Goal: Information Seeking & Learning: Learn about a topic

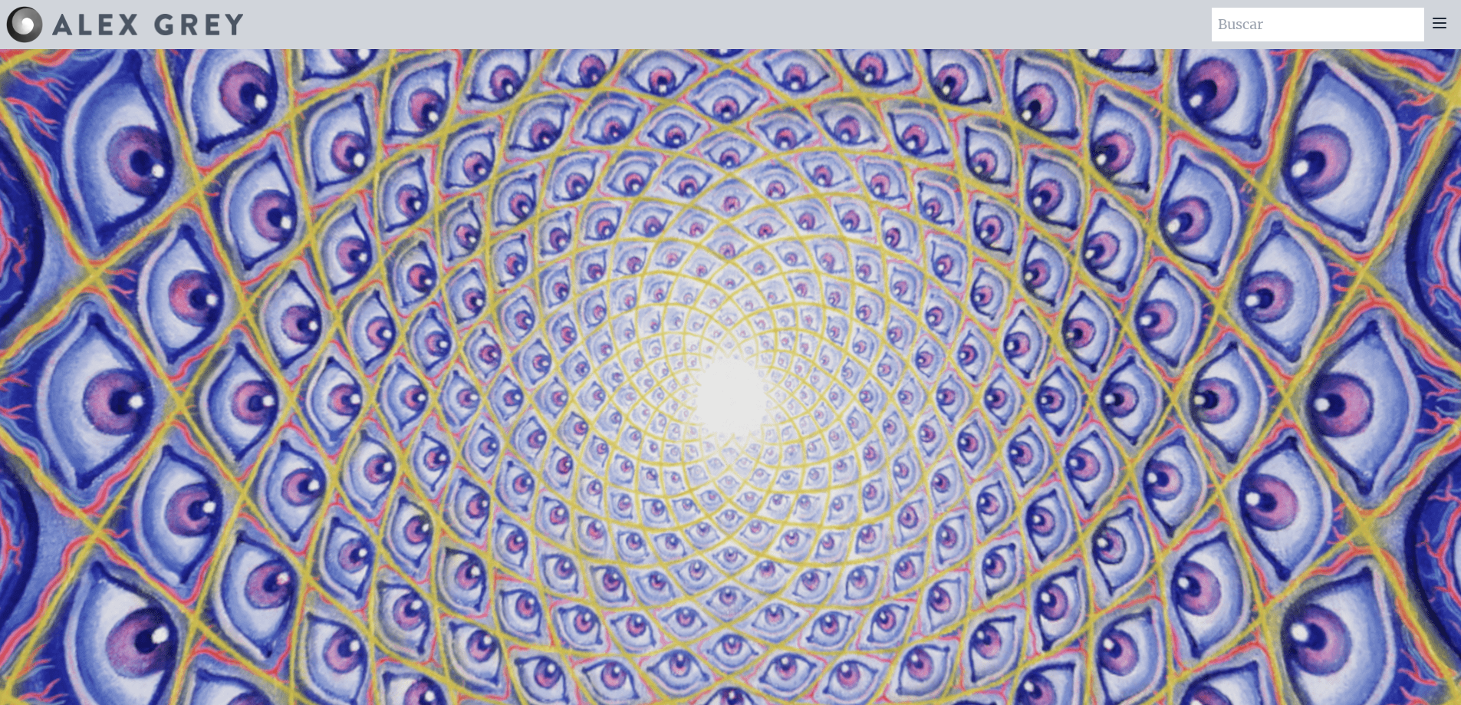
click at [1438, 25] on icon at bounding box center [1439, 23] width 18 height 18
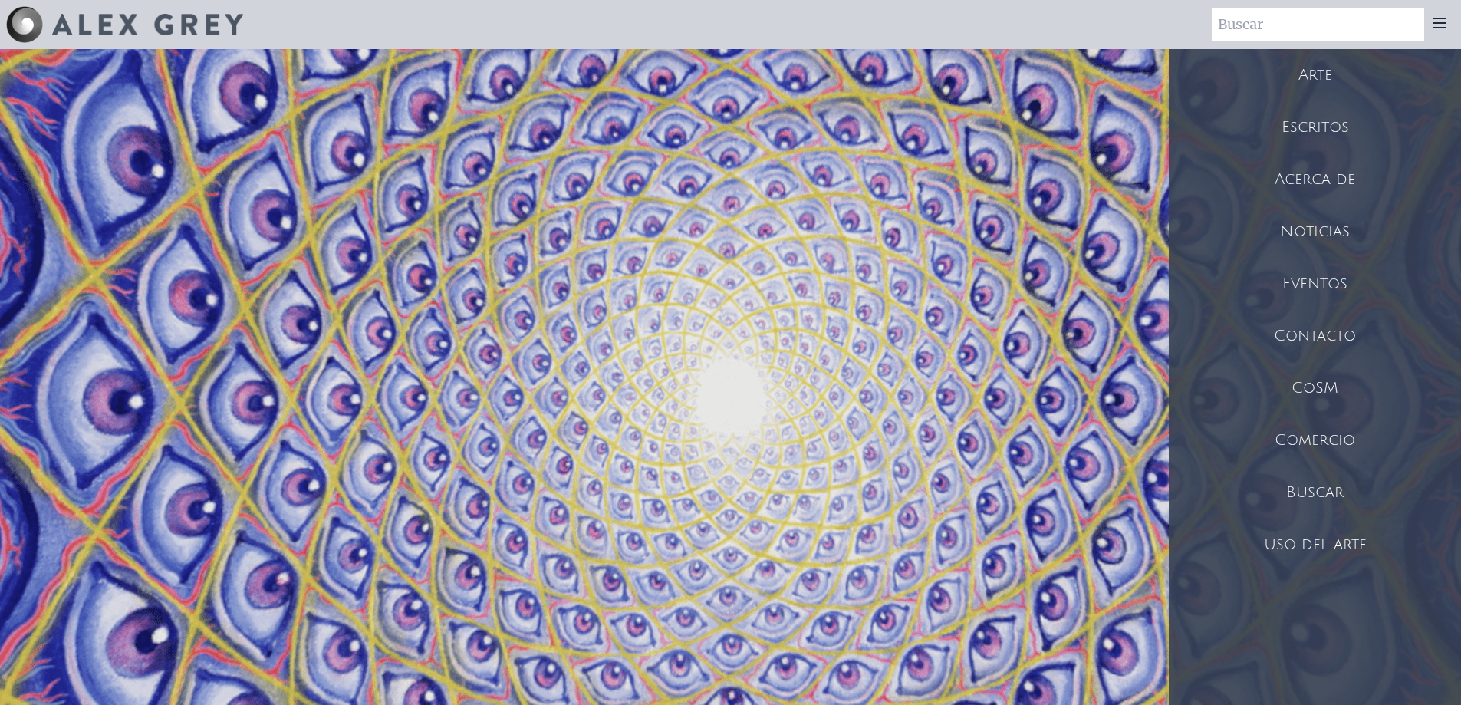
click at [1321, 441] on font "Comercio" at bounding box center [1315, 440] width 81 height 17
click at [1439, 26] on icon at bounding box center [1439, 23] width 18 height 18
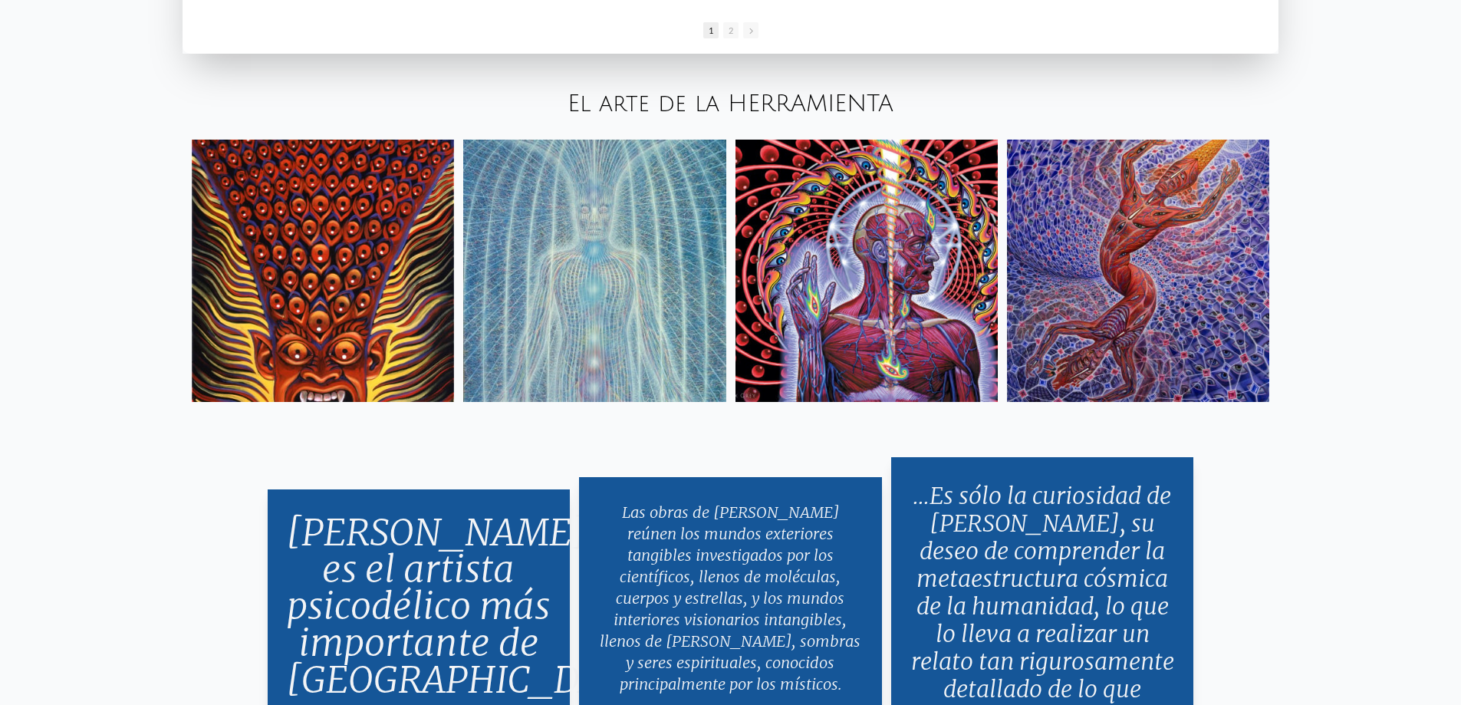
scroll to position [3144, 0]
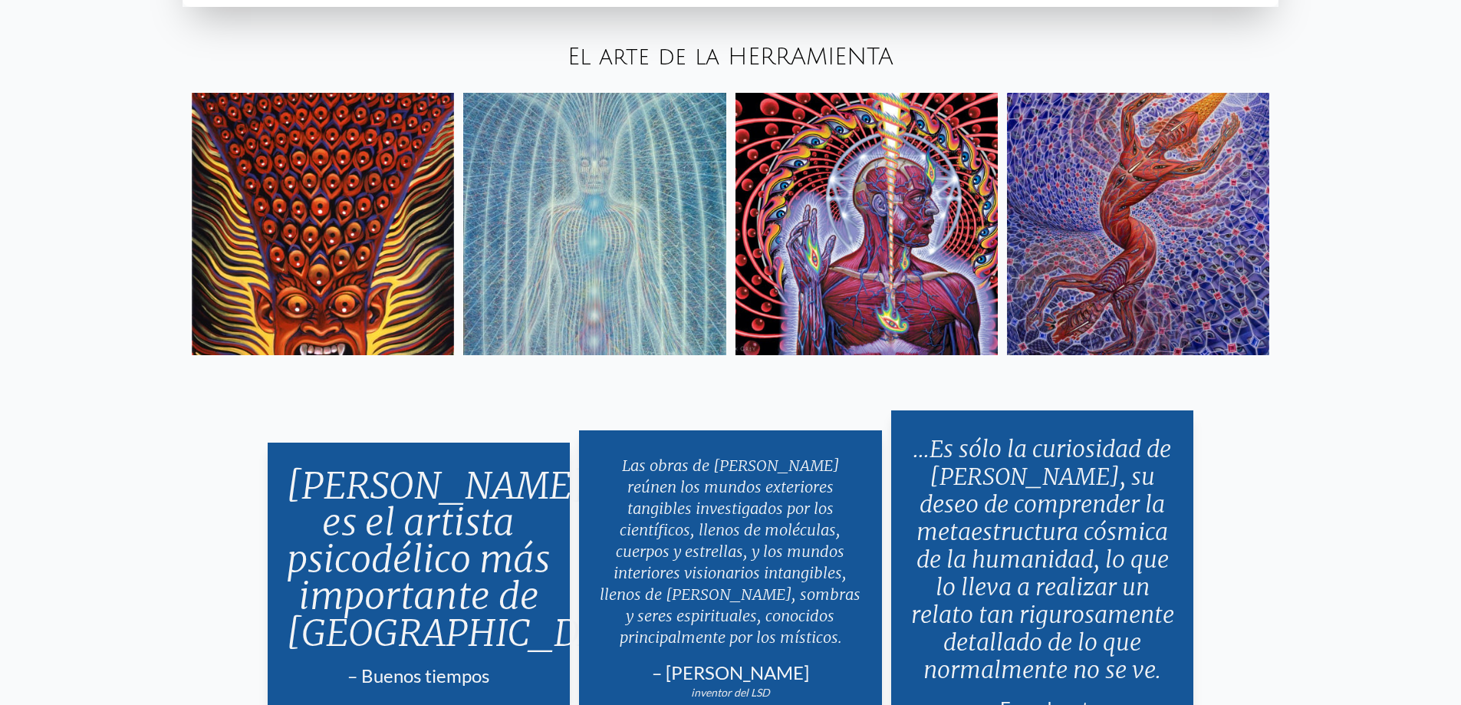
click at [1114, 258] on img at bounding box center [1138, 224] width 262 height 262
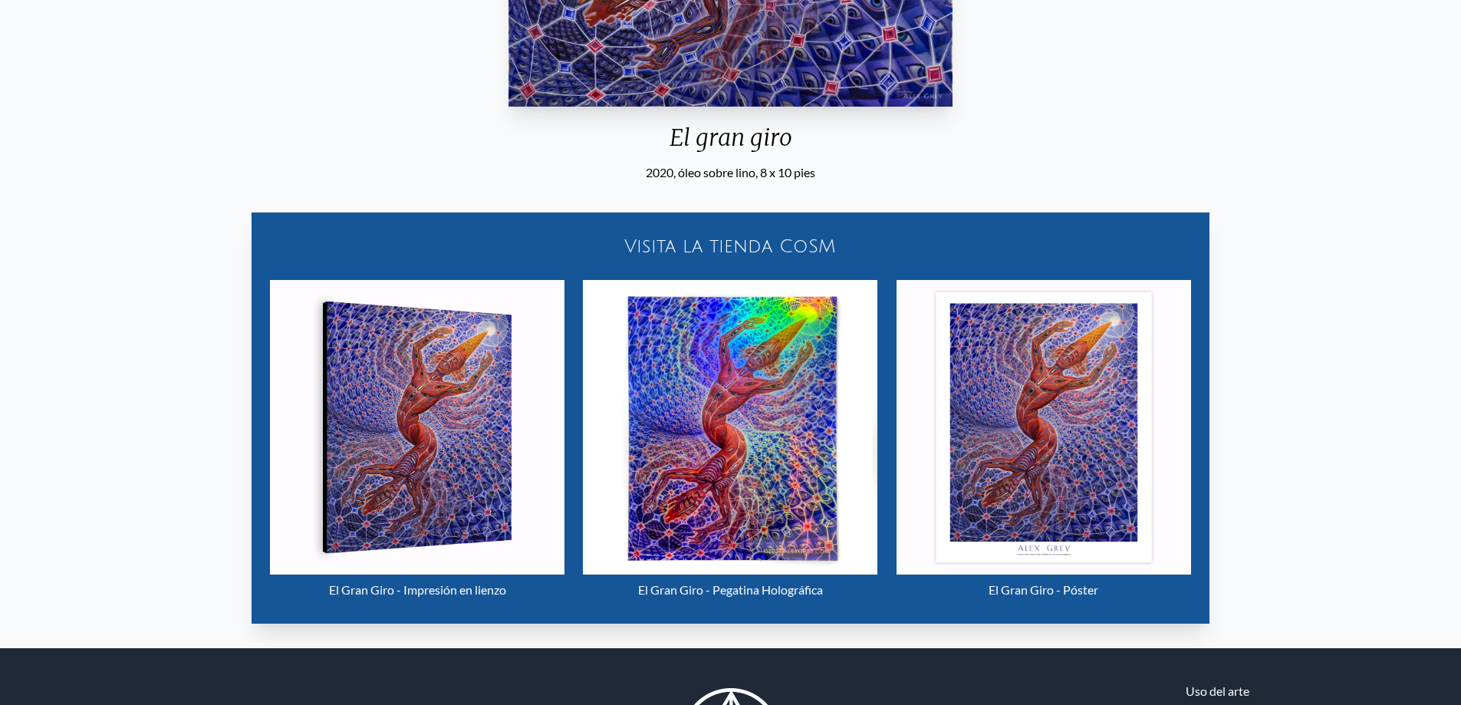
scroll to position [614, 0]
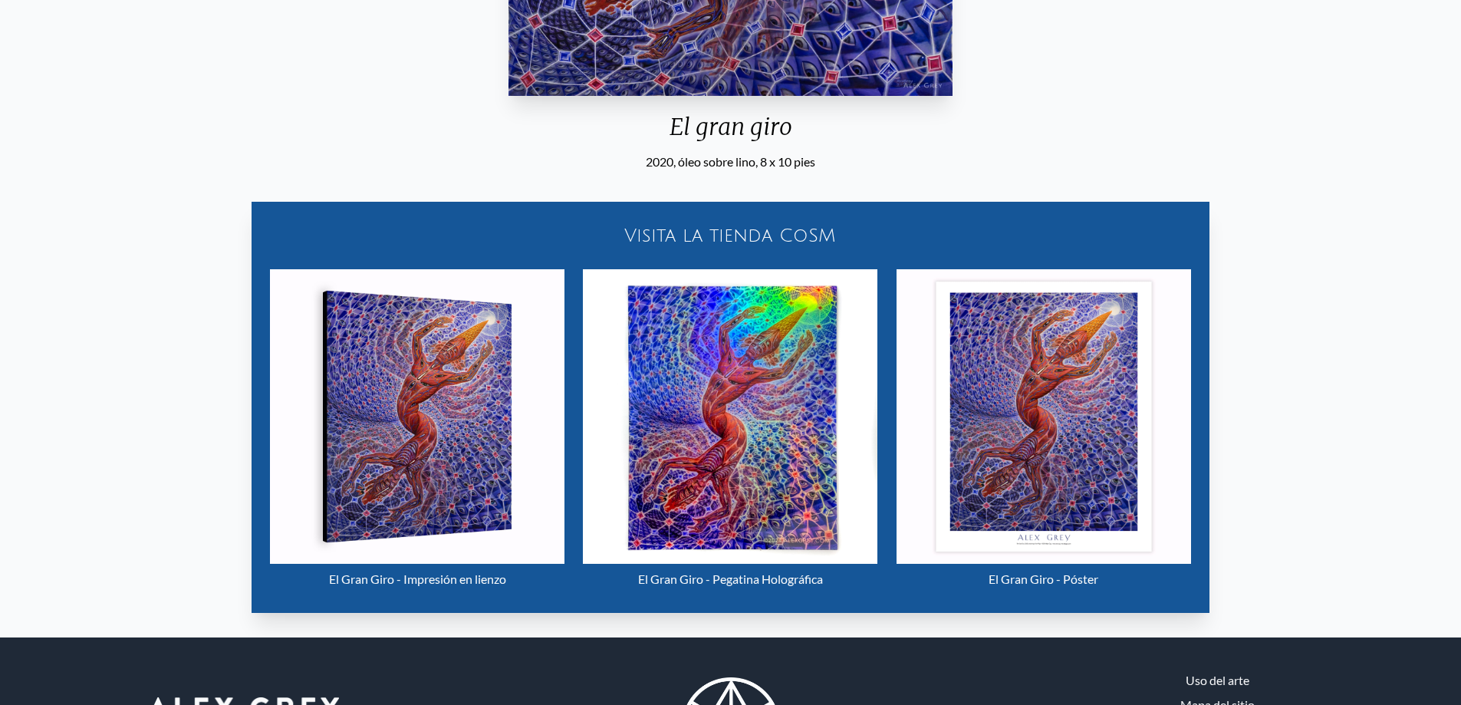
click at [411, 453] on img "29 / 33" at bounding box center [417, 416] width 294 height 294
click at [992, 450] on img "29 / 33" at bounding box center [1044, 416] width 294 height 294
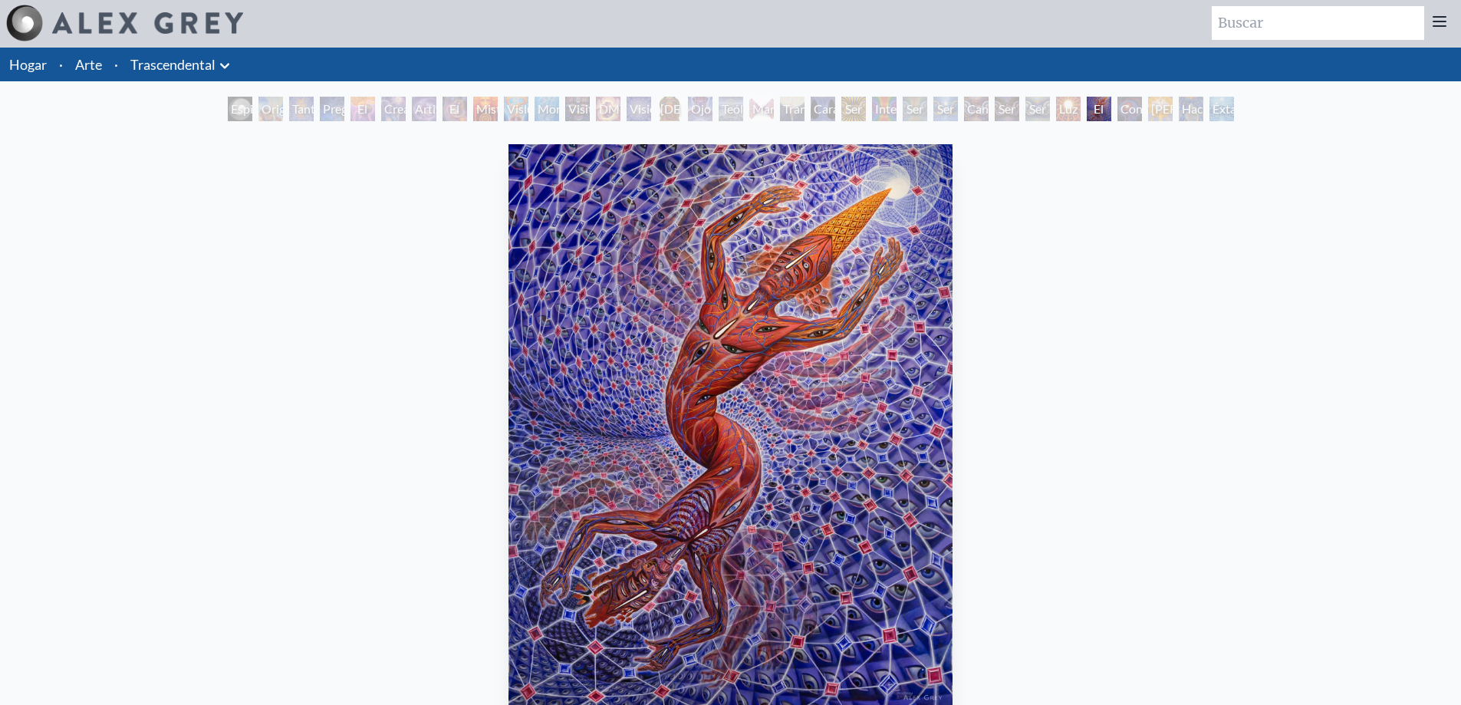
scroll to position [0, 0]
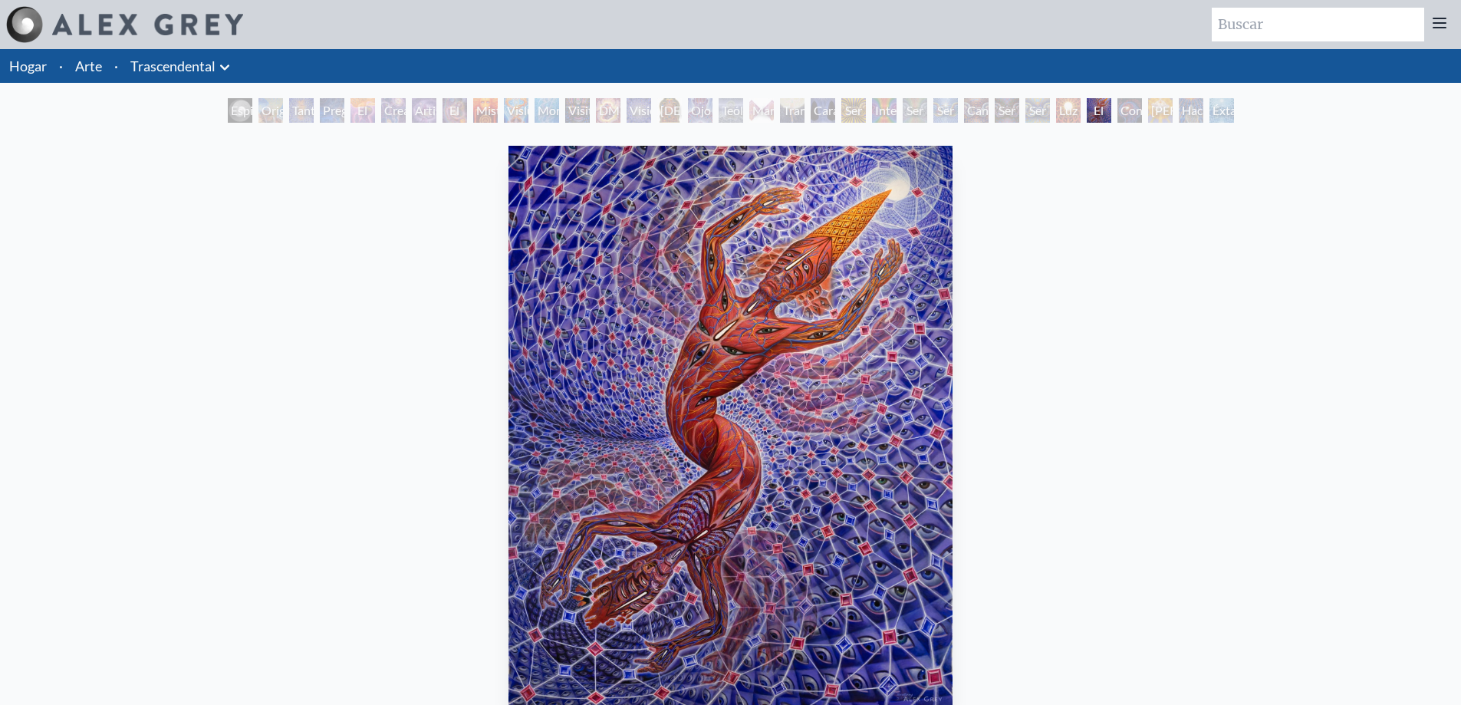
click at [231, 103] on font "Espiral de unidad polar" at bounding box center [249, 138] width 37 height 70
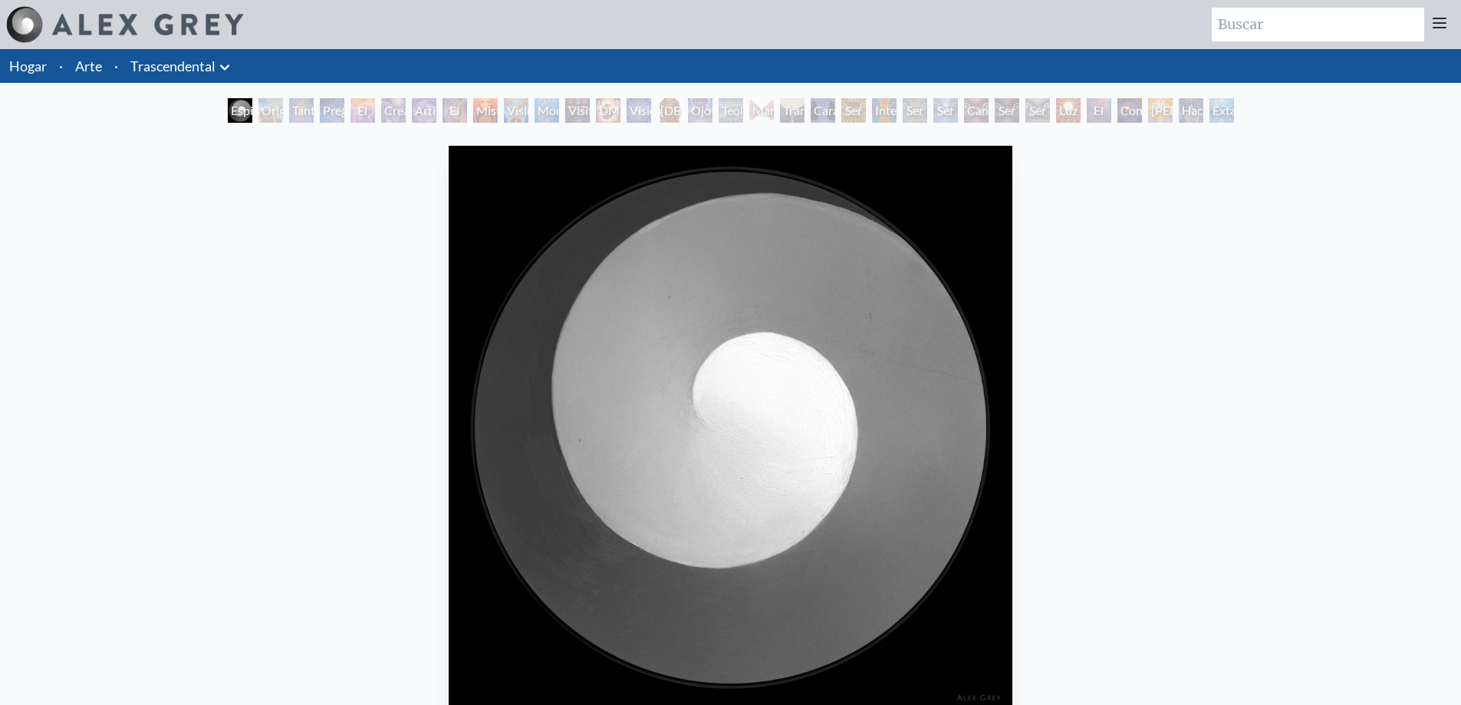
click at [252, 120] on div "Espiral de unidad polar" at bounding box center [240, 110] width 25 height 25
click at [314, 112] on font "Tantra" at bounding box center [309, 110] width 34 height 15
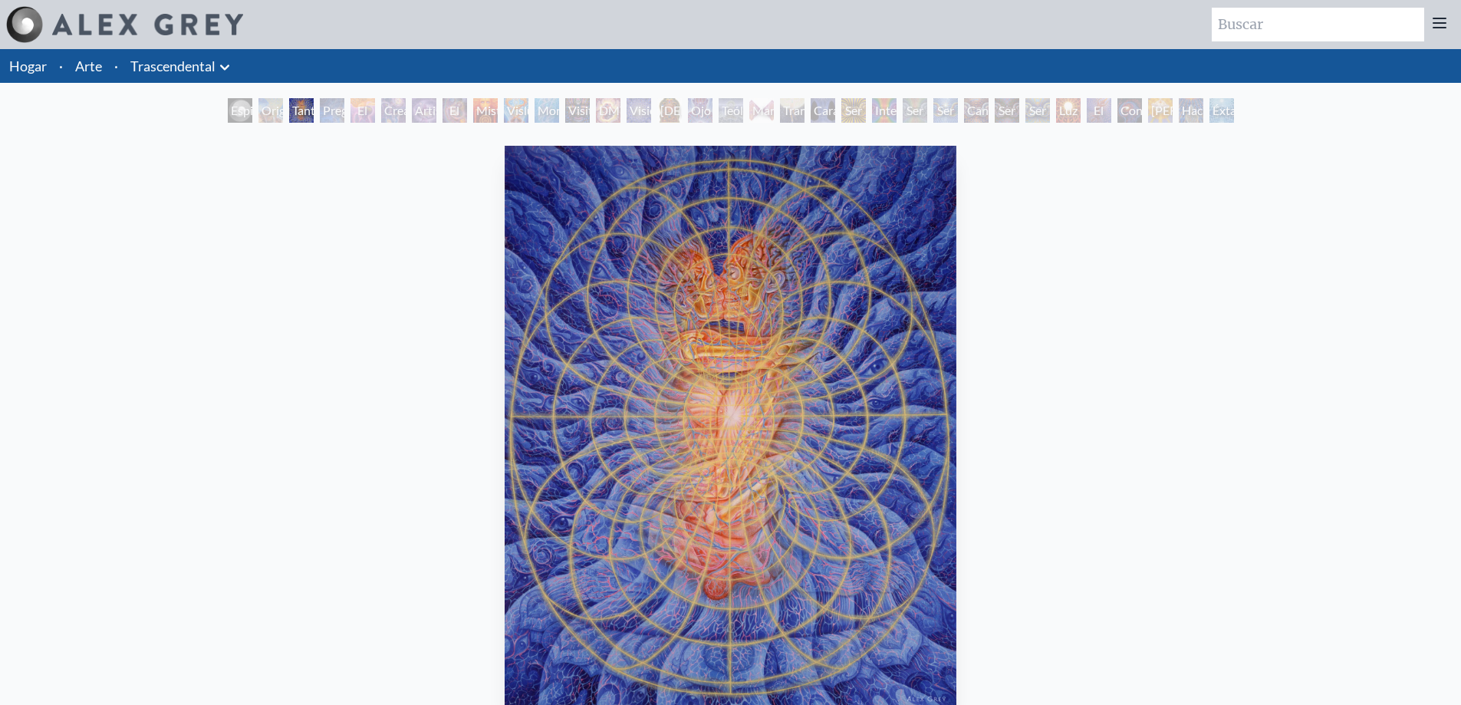
click at [262, 116] on font "Origen visionario del lenguaje" at bounding box center [288, 138] width 52 height 70
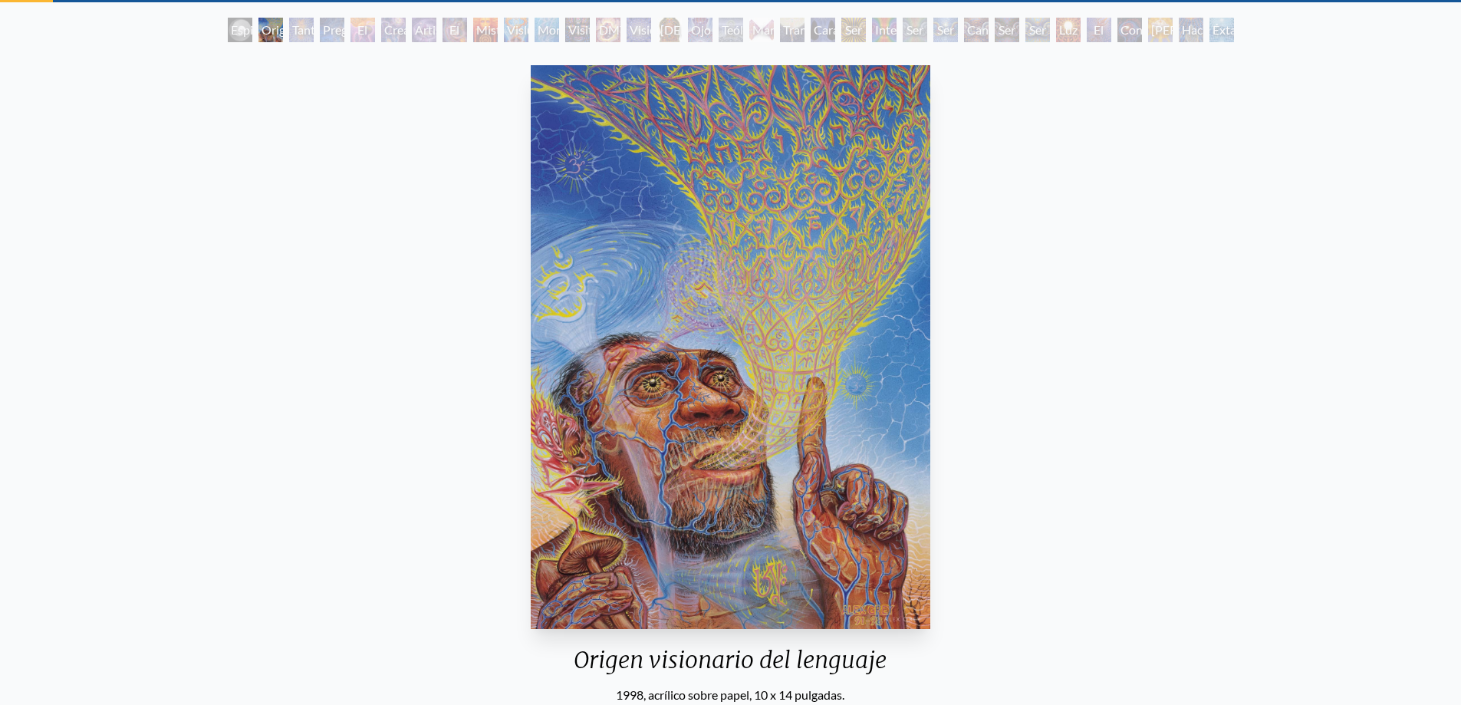
scroll to position [77, 0]
